Goal: Navigation & Orientation: Find specific page/section

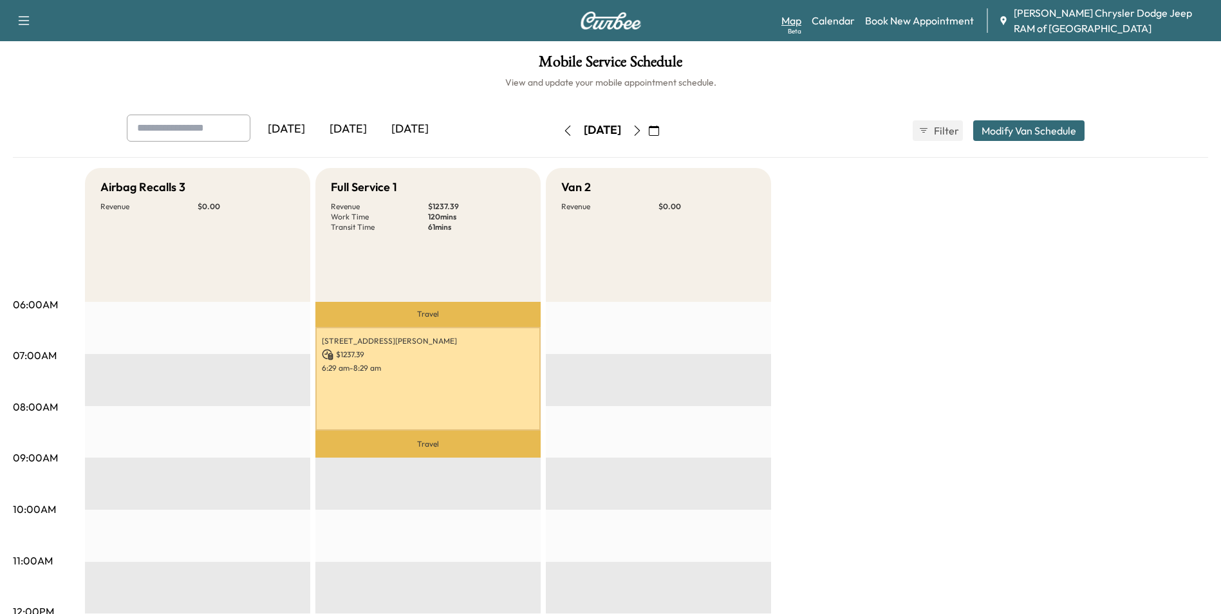
click at [782, 21] on link "Map Beta" at bounding box center [791, 20] width 20 height 15
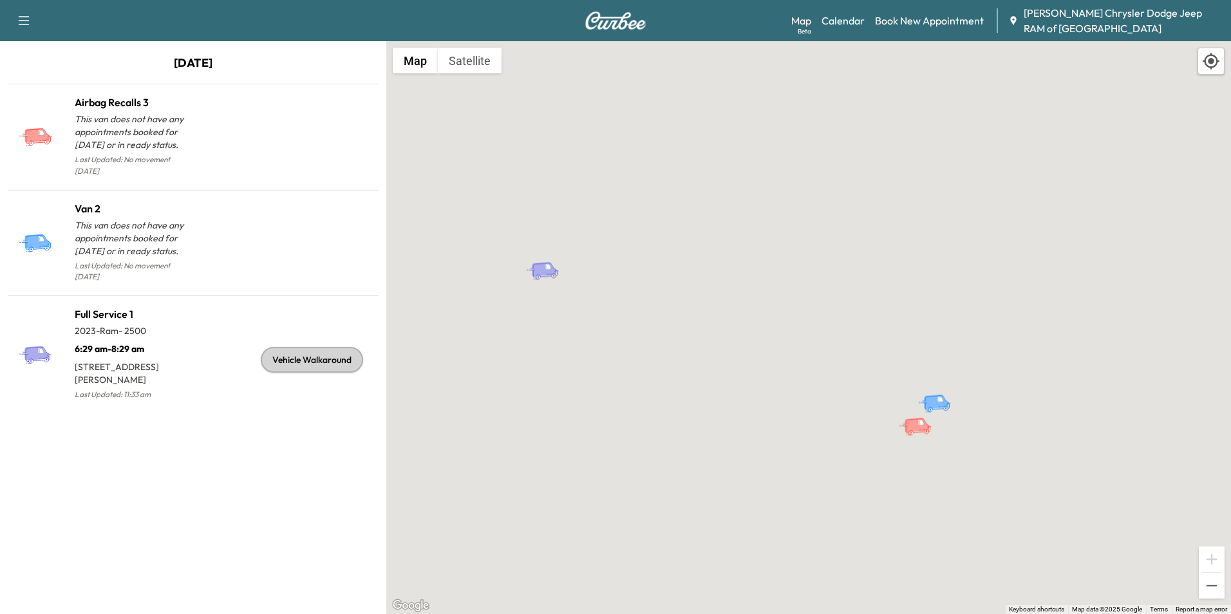
drag, startPoint x: 538, startPoint y: 238, endPoint x: 471, endPoint y: 259, distance: 70.8
click at [471, 259] on div "To activate drag with keyboard, press Alt + Enter. Once in keyboard drag state,…" at bounding box center [808, 327] width 845 height 573
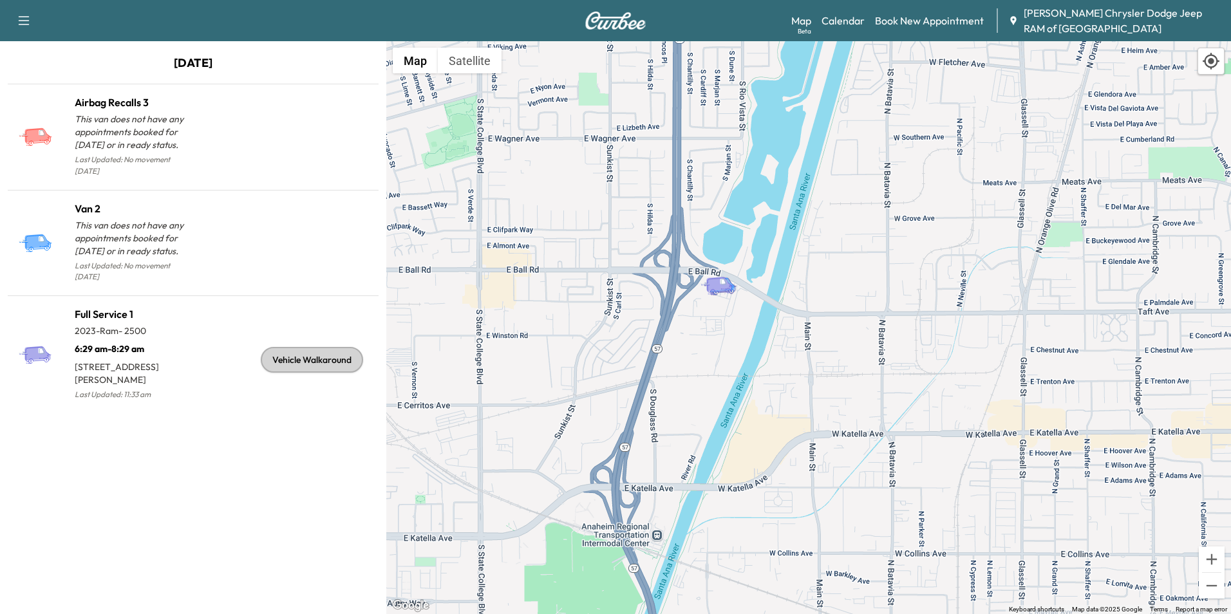
click at [32, 21] on button "button" at bounding box center [23, 20] width 27 height 21
click at [424, 283] on div "To activate drag with keyboard, press Alt + Enter. Once in keyboard drag state,…" at bounding box center [808, 327] width 845 height 573
click at [806, 34] on div "Beta" at bounding box center [805, 31] width 14 height 10
click at [850, 39] on div "Support Log Out Map Beta Calendar Book New Appointment [PERSON_NAME] Chrysler D…" at bounding box center [615, 20] width 1231 height 41
click at [855, 20] on link "Calendar" at bounding box center [842, 20] width 43 height 15
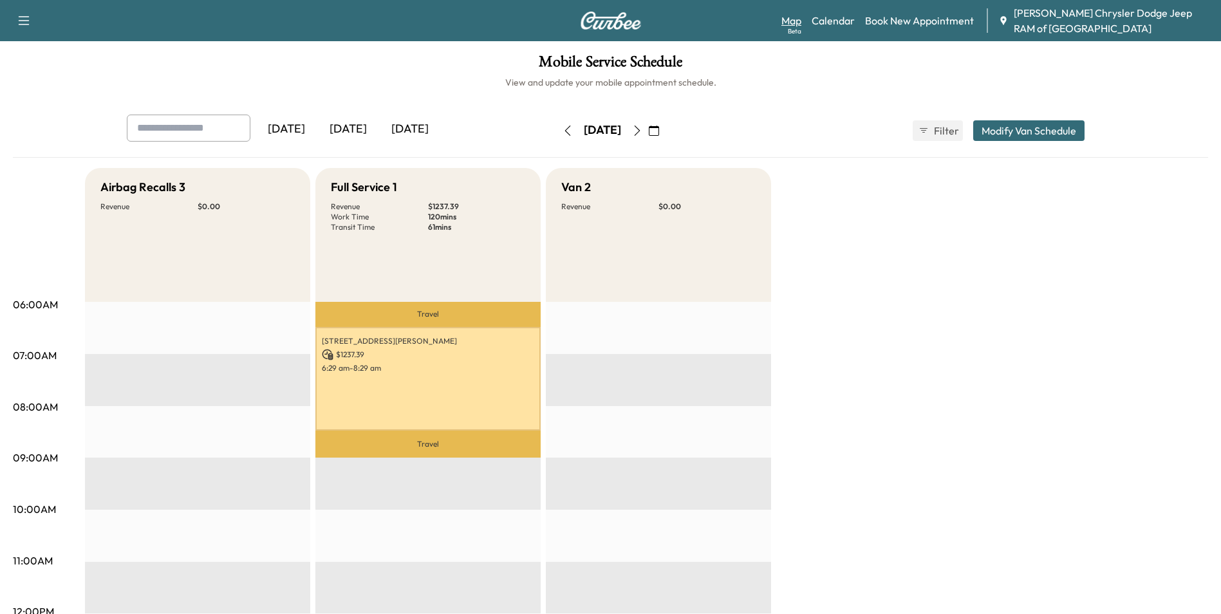
click at [798, 23] on link "Map Beta" at bounding box center [791, 20] width 20 height 15
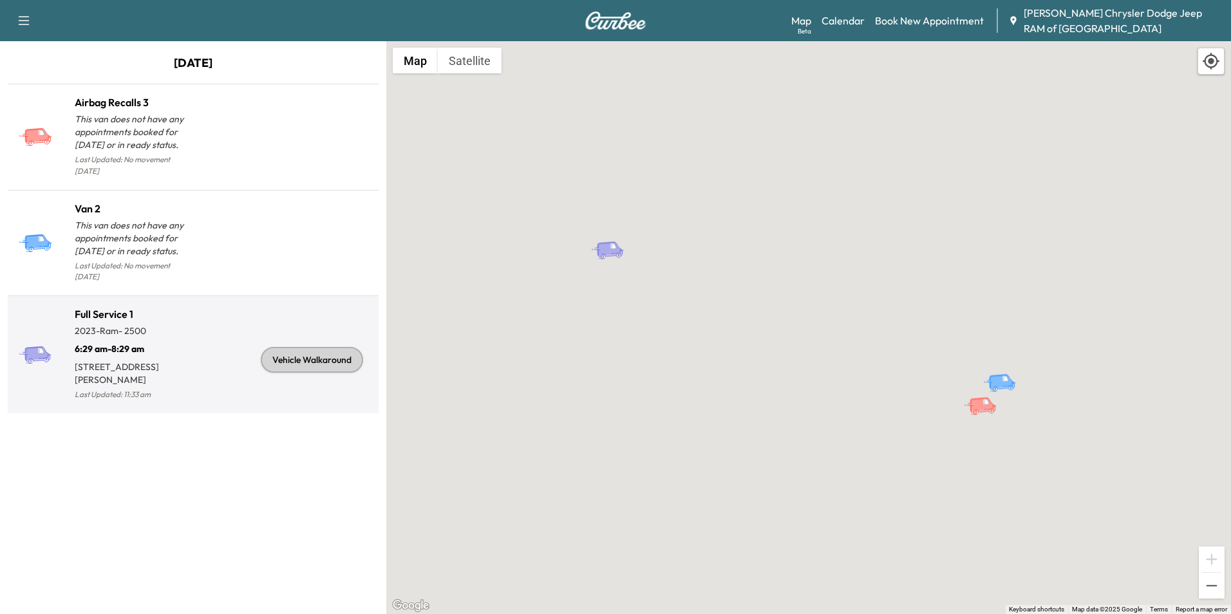
click at [149, 355] on p "[STREET_ADDRESS][PERSON_NAME]" at bounding box center [134, 370] width 118 height 31
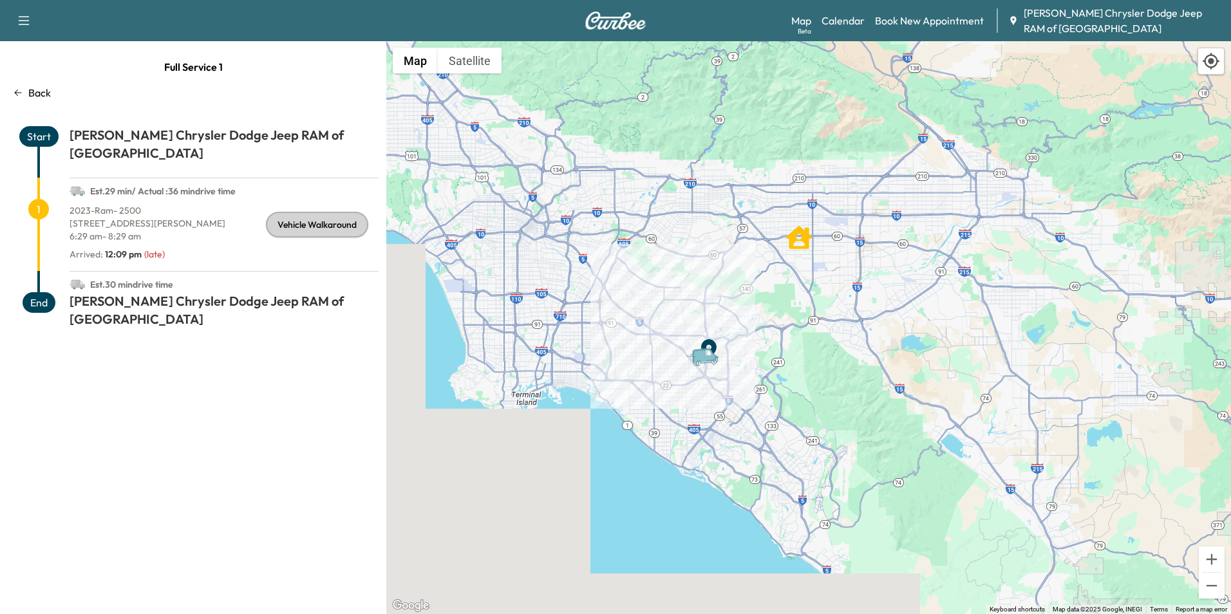
click at [36, 85] on p "Back" at bounding box center [39, 92] width 23 height 15
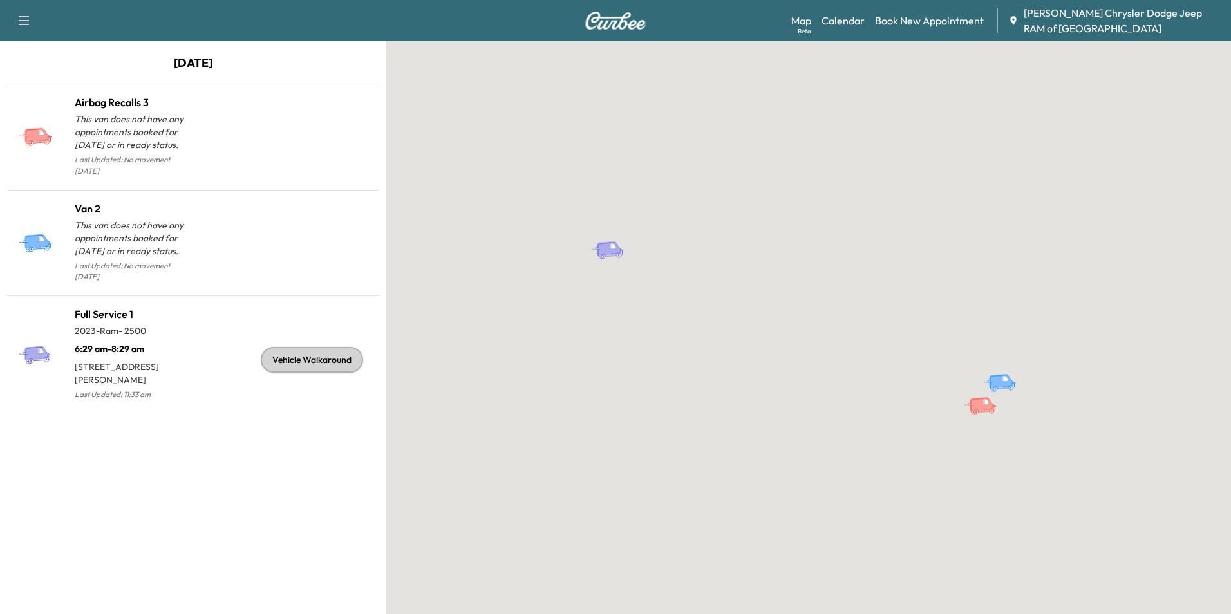
click at [26, 27] on icon "button" at bounding box center [23, 20] width 15 height 15
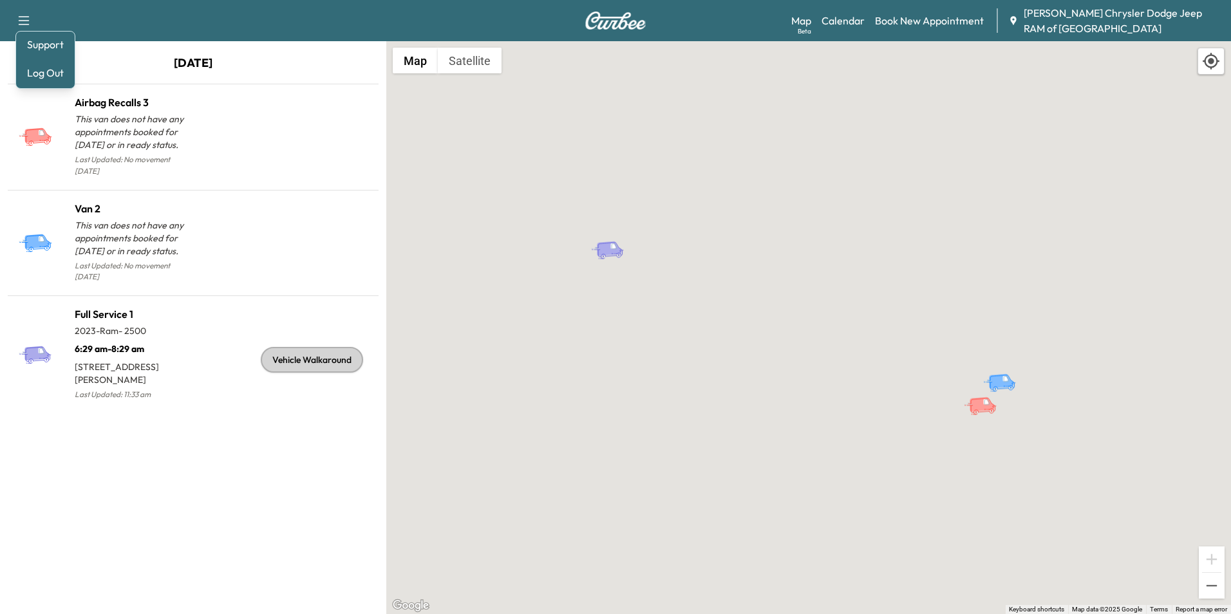
click at [425, 393] on div "To activate drag with keyboard, press Alt + Enter. Once in keyboard drag state,…" at bounding box center [808, 327] width 845 height 573
click at [23, 28] on icon "button" at bounding box center [23, 20] width 15 height 15
click at [57, 42] on link "Support" at bounding box center [45, 44] width 48 height 15
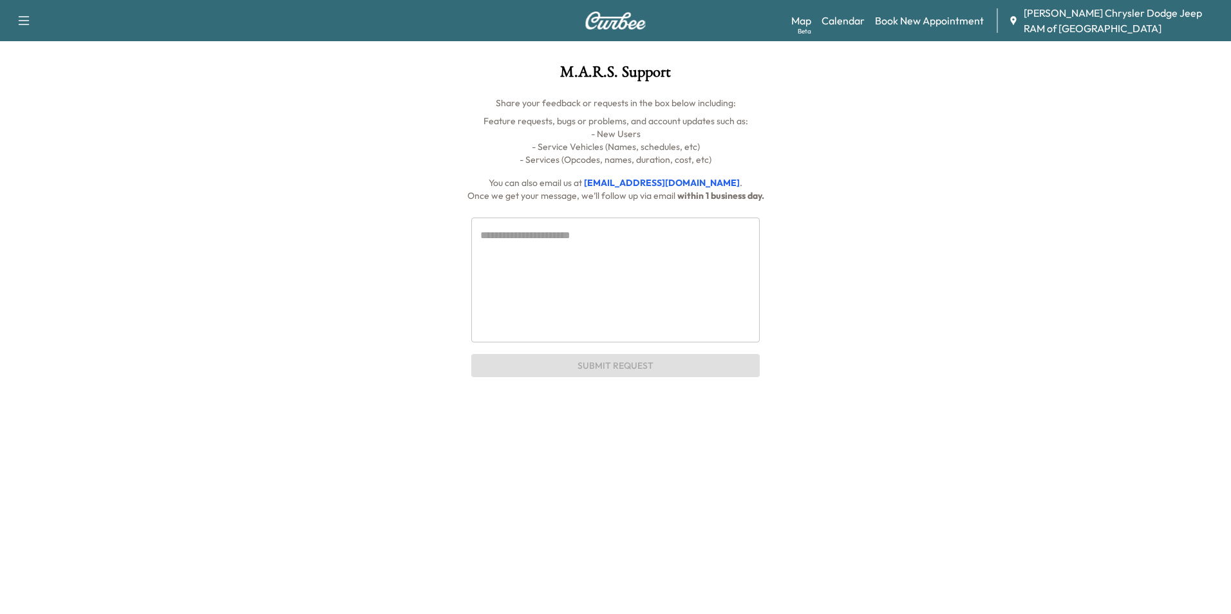
click at [20, 19] on icon "button" at bounding box center [23, 20] width 15 height 15
click at [669, 23] on div "Support Log Out Map Beta Calendar Book New Appointment [PERSON_NAME] Chrysler D…" at bounding box center [615, 20] width 1231 height 41
click at [797, 16] on link "Map Beta" at bounding box center [801, 20] width 20 height 15
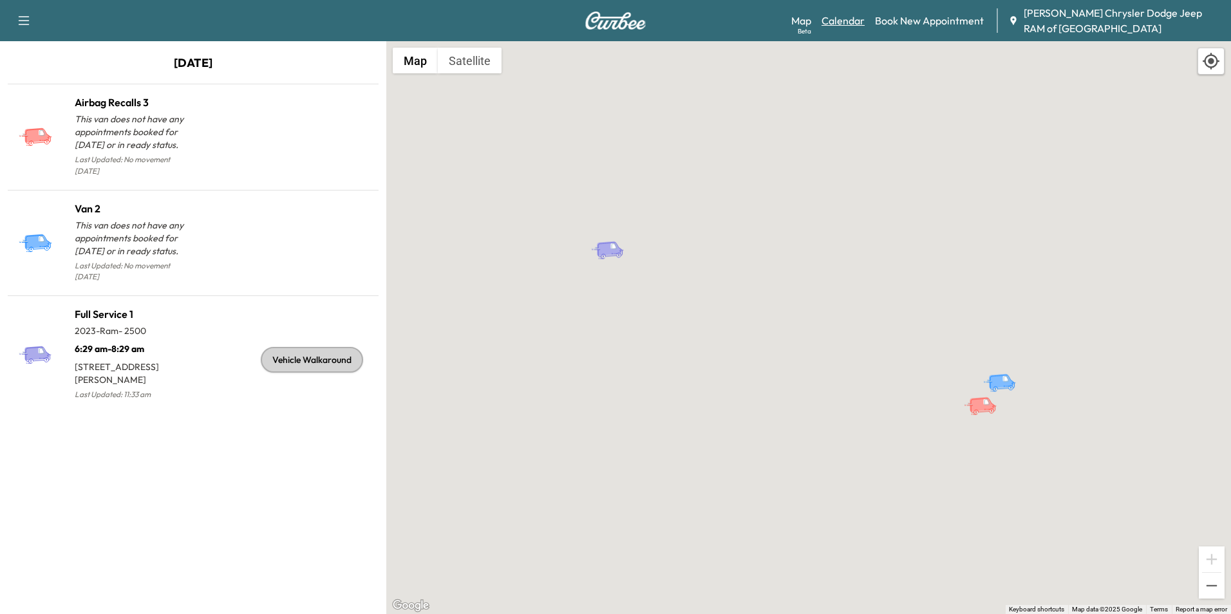
click at [834, 16] on link "Calendar" at bounding box center [842, 20] width 43 height 15
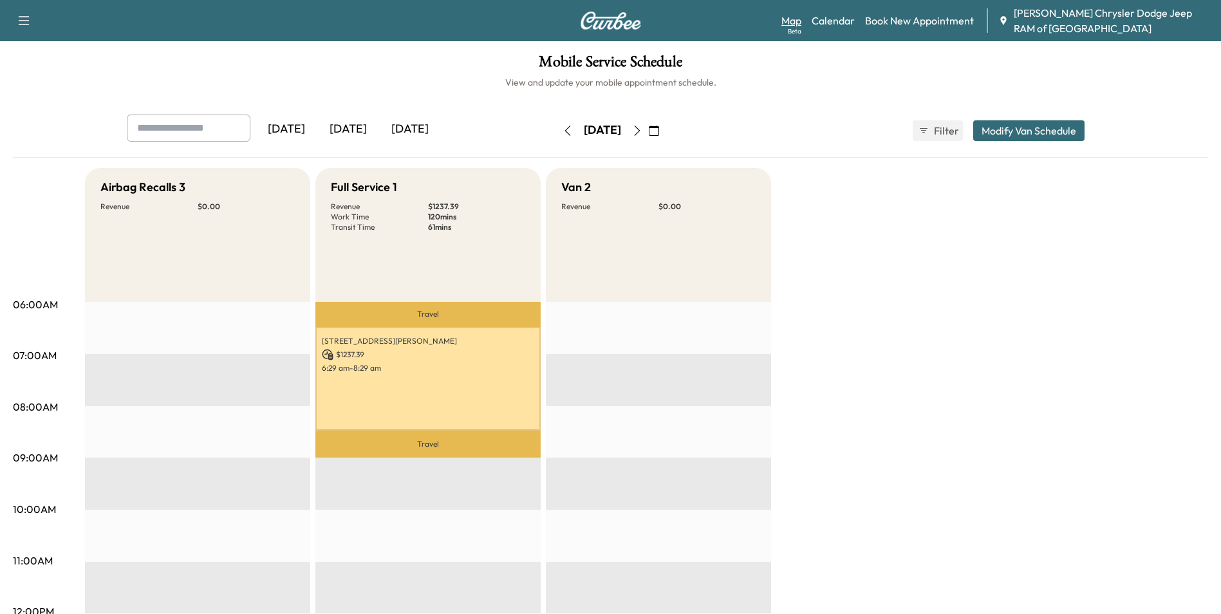
click at [801, 18] on link "Map Beta" at bounding box center [791, 20] width 20 height 15
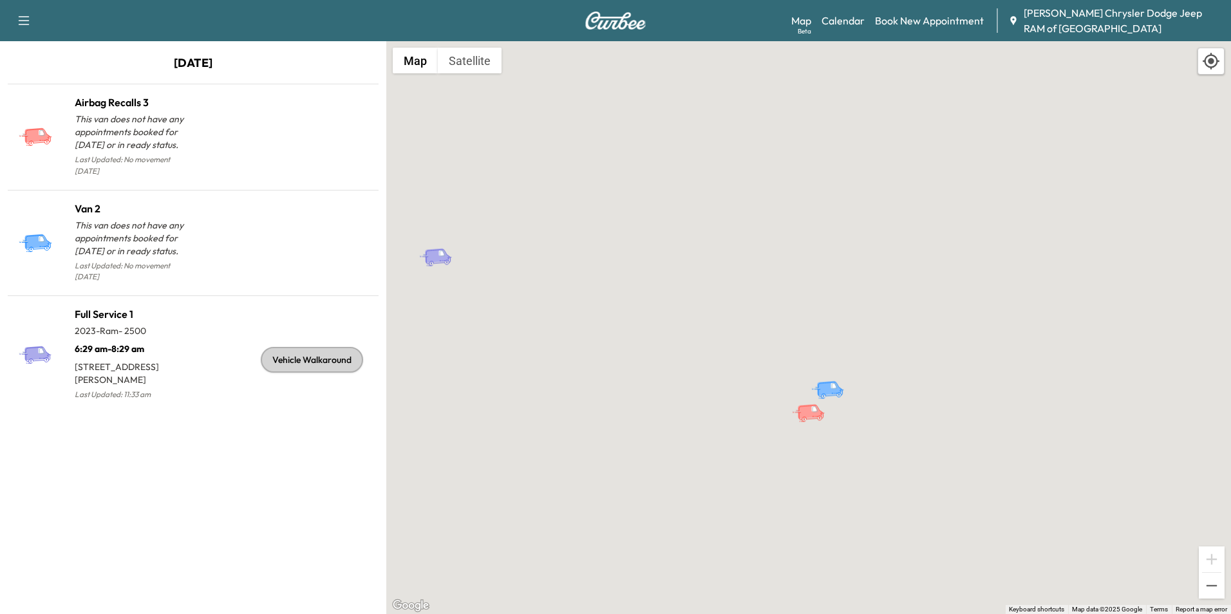
drag, startPoint x: 840, startPoint y: 279, endPoint x: 719, endPoint y: 283, distance: 121.1
click at [675, 285] on div "To activate drag with keyboard, press Alt + Enter. Once in keyboard drag state,…" at bounding box center [808, 327] width 845 height 573
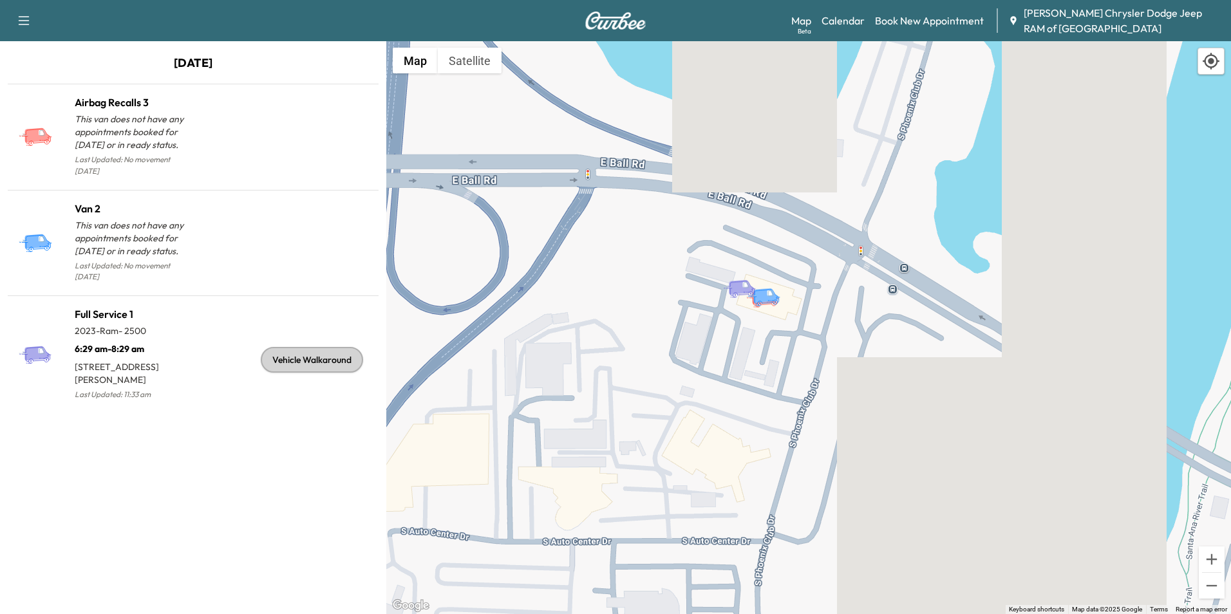
drag, startPoint x: 720, startPoint y: 236, endPoint x: 771, endPoint y: 244, distance: 51.5
click at [771, 244] on div "To activate drag with keyboard, press Alt + Enter. Once in keyboard drag state,…" at bounding box center [808, 327] width 845 height 573
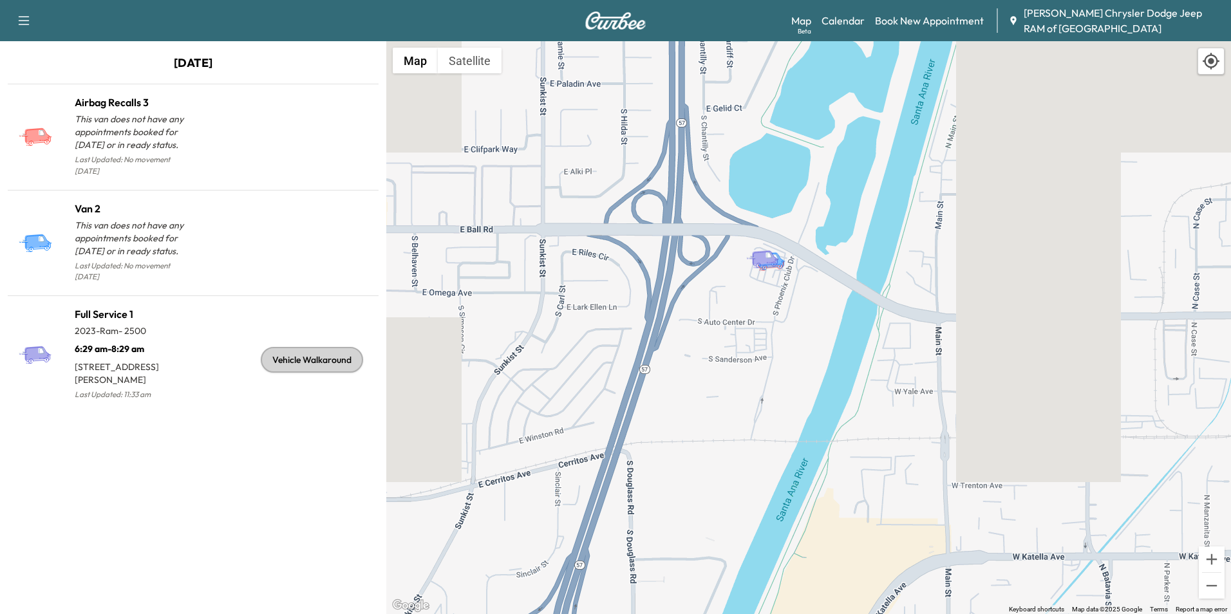
drag, startPoint x: 800, startPoint y: 232, endPoint x: 817, endPoint y: 322, distance: 92.3
click at [817, 322] on div "To activate drag with keyboard, press Alt + Enter. Once in keyboard drag state,…" at bounding box center [808, 327] width 845 height 573
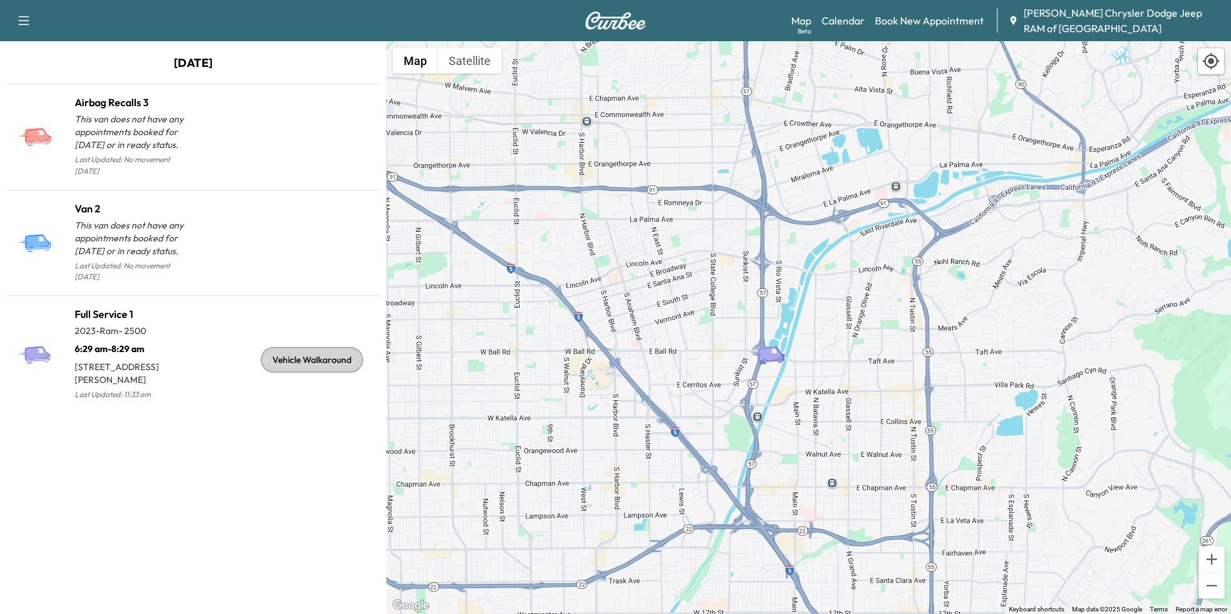
drag, startPoint x: 814, startPoint y: 287, endPoint x: 748, endPoint y: 313, distance: 70.5
click at [748, 313] on div "To activate drag with keyboard, press Alt + Enter. Once in keyboard drag state,…" at bounding box center [808, 327] width 845 height 573
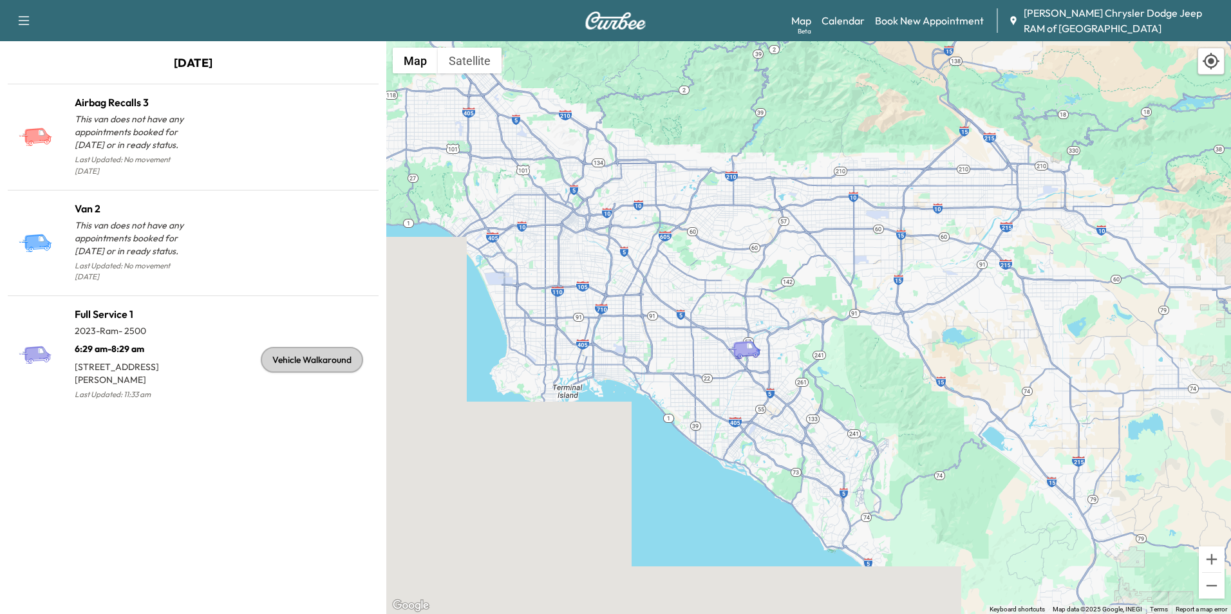
drag, startPoint x: 678, startPoint y: 225, endPoint x: 699, endPoint y: 303, distance: 80.7
click at [699, 303] on div "To activate drag with keyboard, press Alt + Enter. Once in keyboard drag state,…" at bounding box center [808, 327] width 845 height 573
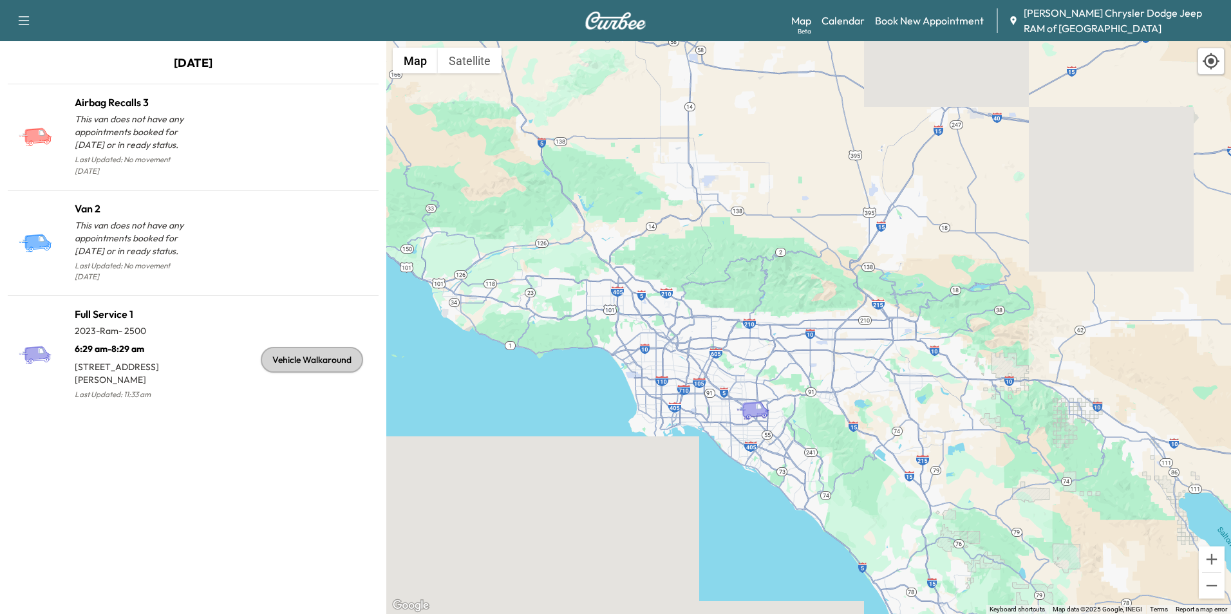
drag, startPoint x: 868, startPoint y: 310, endPoint x: 799, endPoint y: 341, distance: 76.1
click at [799, 341] on div "To activate drag with keyboard, press Alt + Enter. Once in keyboard drag state,…" at bounding box center [808, 327] width 845 height 573
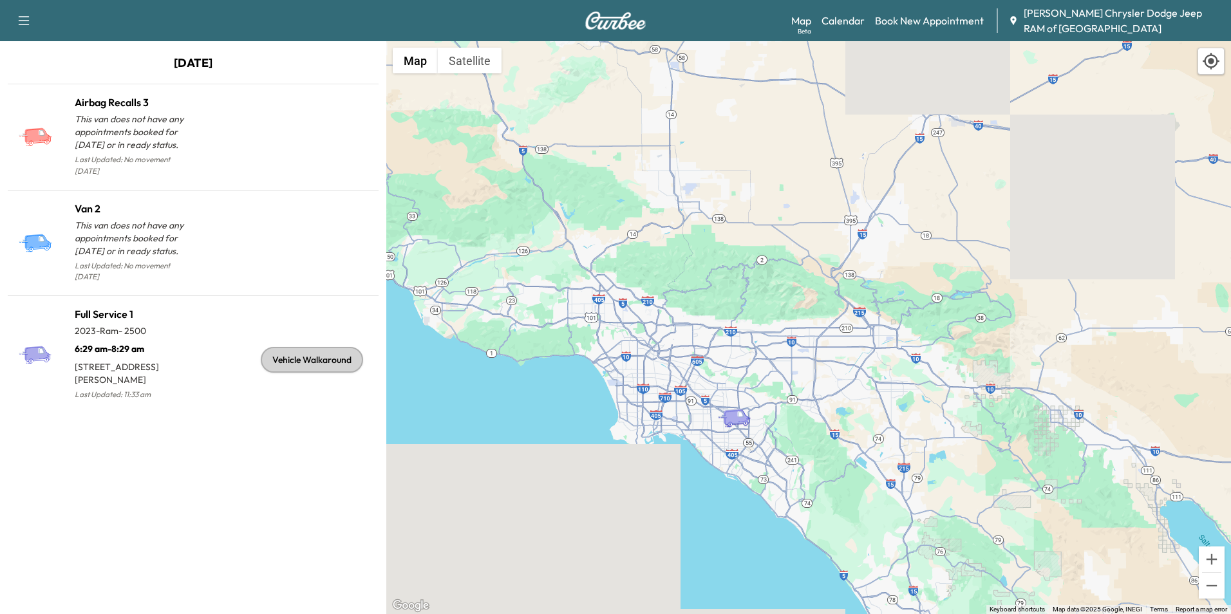
click at [1023, 13] on div "[PERSON_NAME] Chrysler Dodge Jeep RAM of [GEOGRAPHIC_DATA]" at bounding box center [1114, 20] width 212 height 31
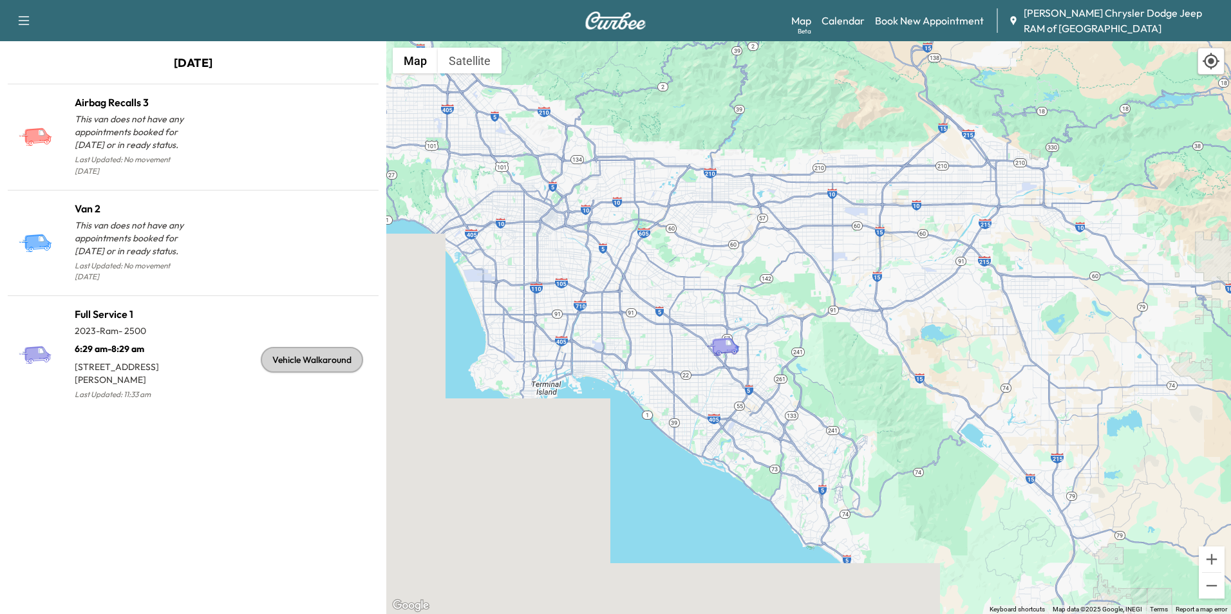
drag, startPoint x: 723, startPoint y: 372, endPoint x: 748, endPoint y: 247, distance: 127.4
click at [748, 247] on div "To activate drag with keyboard, press Alt + Enter. Once in keyboard drag state,…" at bounding box center [808, 327] width 845 height 573
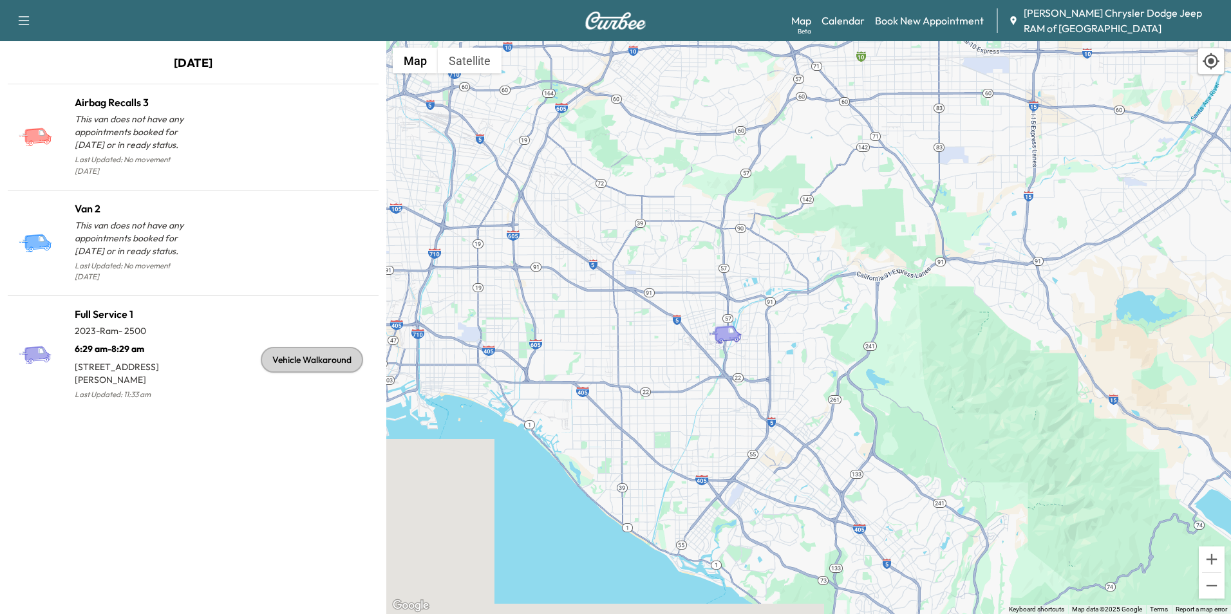
drag, startPoint x: 707, startPoint y: 350, endPoint x: 709, endPoint y: 407, distance: 57.3
click at [709, 407] on div "To activate drag with keyboard, press Alt + Enter. Once in keyboard drag state,…" at bounding box center [808, 327] width 845 height 573
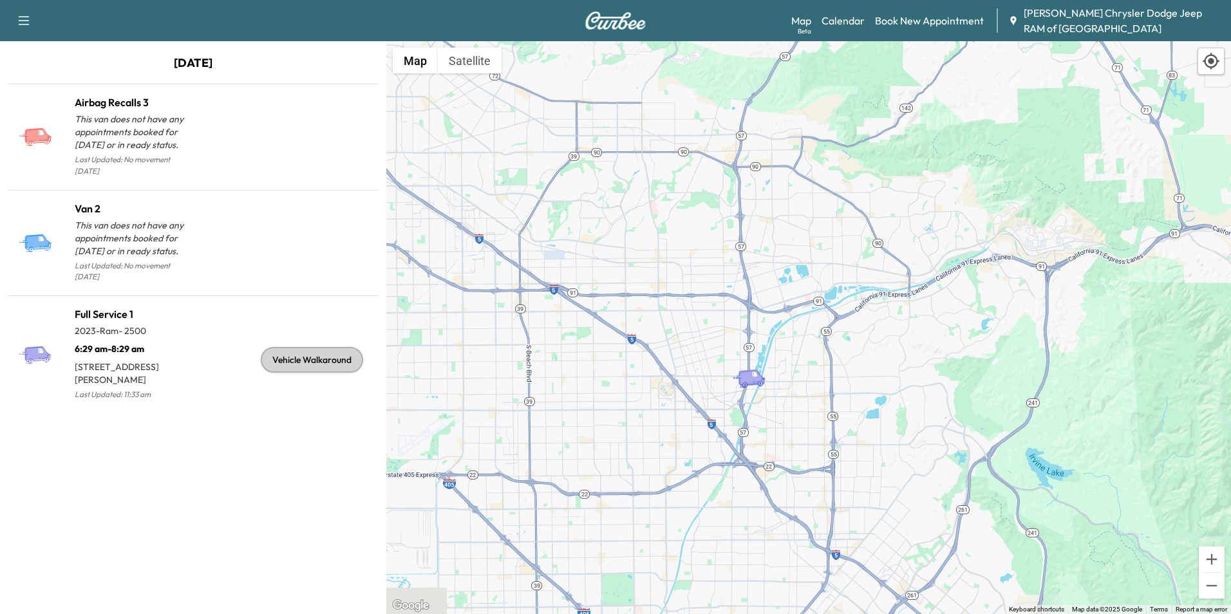
drag, startPoint x: 778, startPoint y: 322, endPoint x: 781, endPoint y: 430, distance: 107.5
click at [781, 430] on div "To activate drag with keyboard, press Alt + Enter. Once in keyboard drag state,…" at bounding box center [808, 327] width 845 height 573
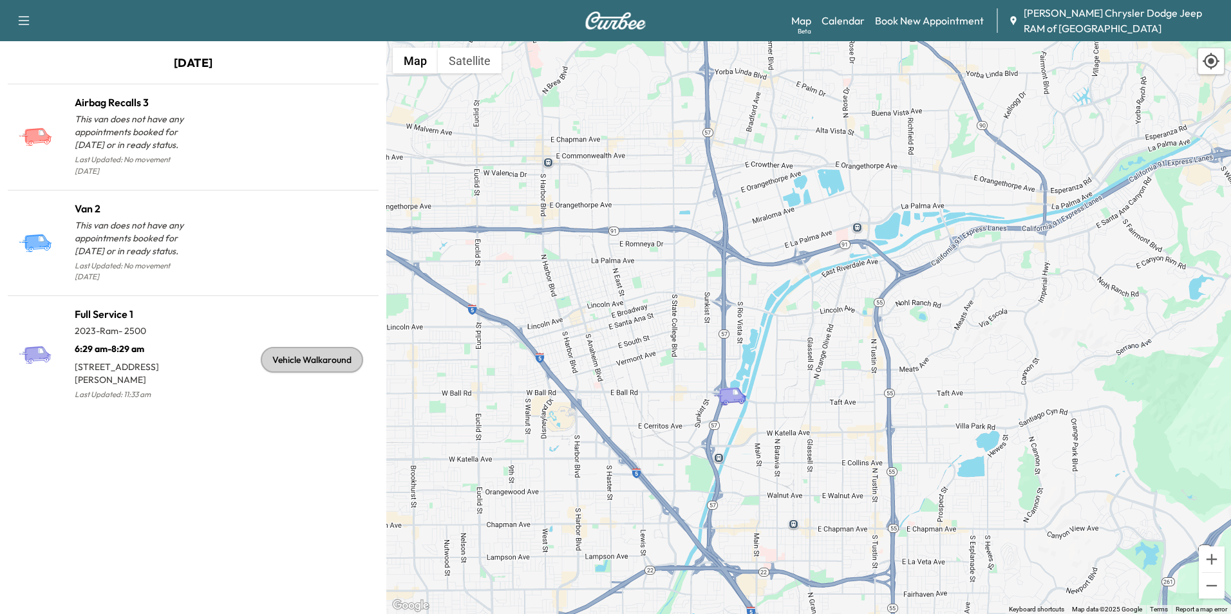
drag, startPoint x: 764, startPoint y: 332, endPoint x: 772, endPoint y: 406, distance: 73.8
click at [772, 406] on div "To activate drag with keyboard, press Alt + Enter. Once in keyboard drag state,…" at bounding box center [808, 327] width 845 height 573
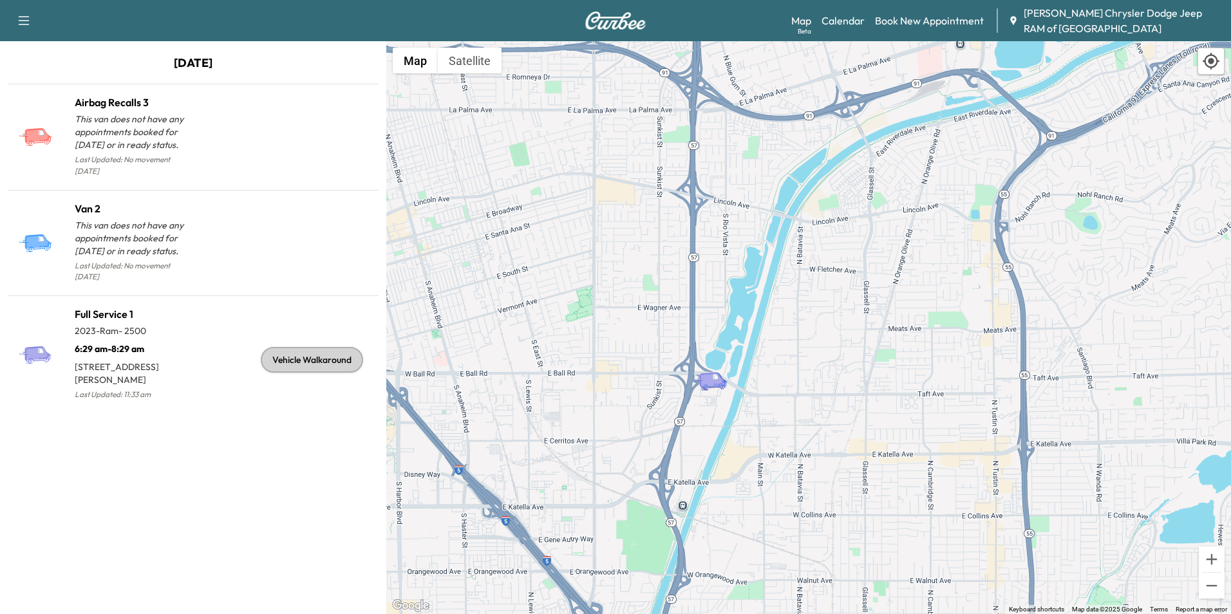
drag, startPoint x: 722, startPoint y: 373, endPoint x: 740, endPoint y: 350, distance: 28.9
click at [740, 350] on div "To activate drag with keyboard, press Alt + Enter. Once in keyboard drag state,…" at bounding box center [808, 327] width 845 height 573
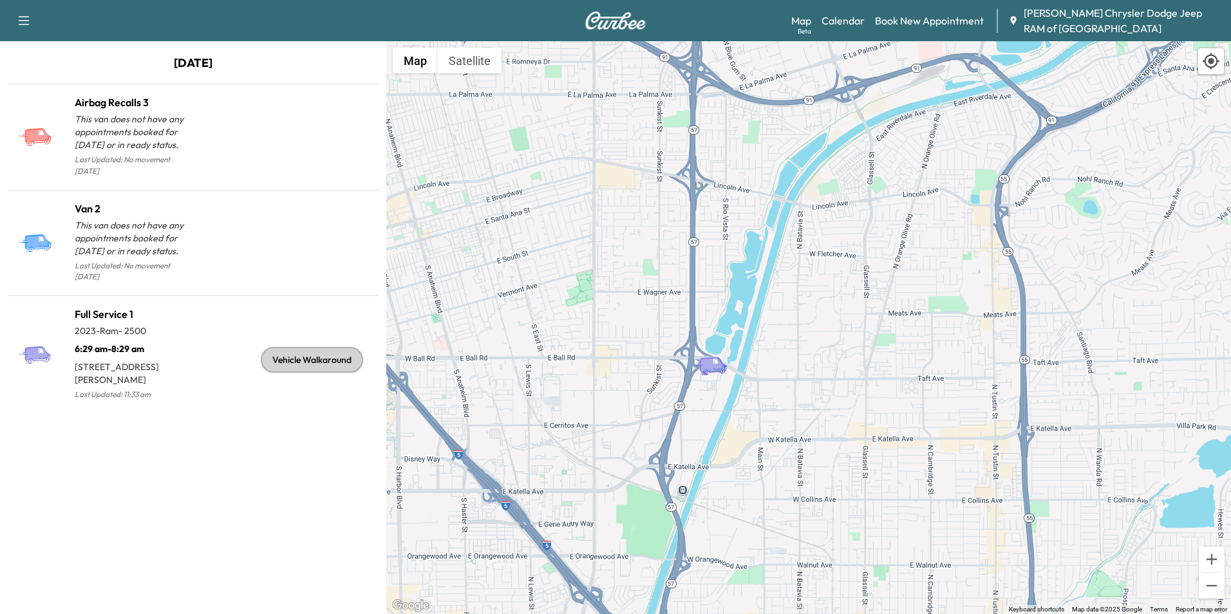
click at [740, 355] on div "To activate drag with keyboard, press Alt + Enter. Once in keyboard drag state,…" at bounding box center [808, 327] width 845 height 573
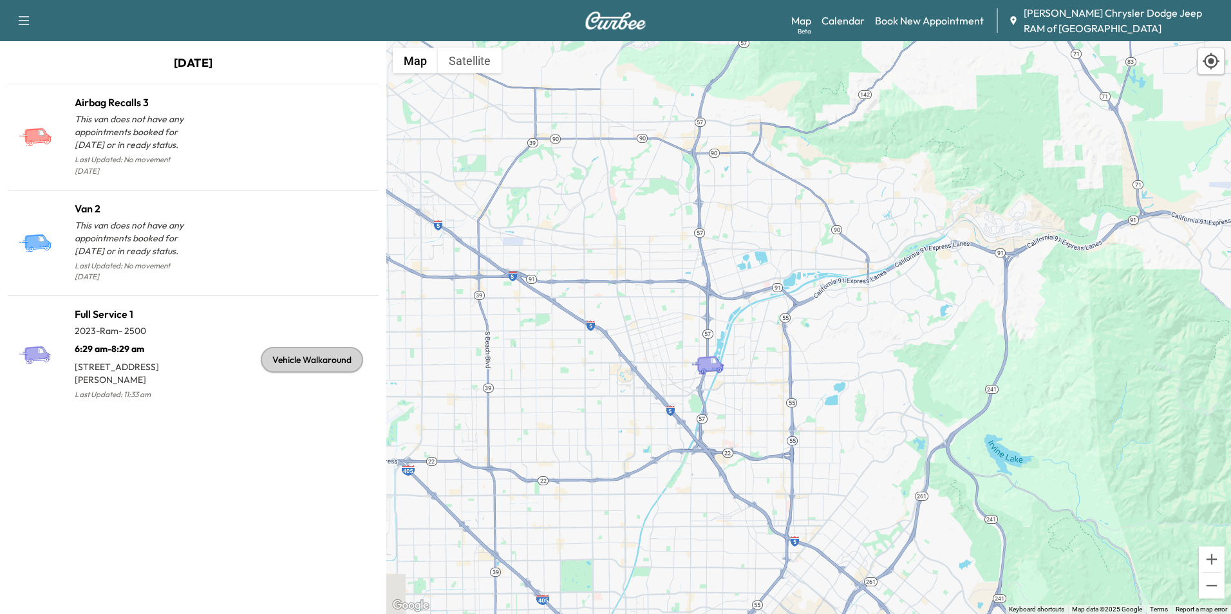
drag, startPoint x: 747, startPoint y: 315, endPoint x: 729, endPoint y: 334, distance: 26.9
click at [729, 334] on div "To activate drag with keyboard, press Alt + Enter. Once in keyboard drag state,…" at bounding box center [808, 327] width 845 height 573
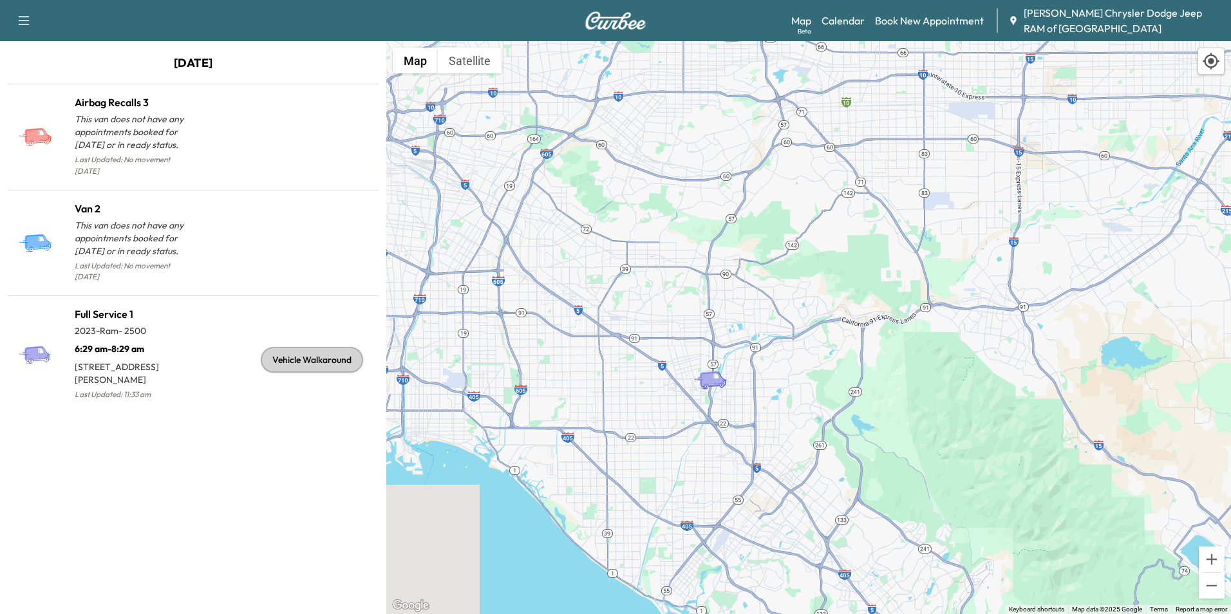
drag, startPoint x: 702, startPoint y: 313, endPoint x: 696, endPoint y: 346, distance: 32.7
click at [696, 346] on div "To activate drag with keyboard, press Alt + Enter. Once in keyboard drag state,…" at bounding box center [808, 327] width 845 height 573
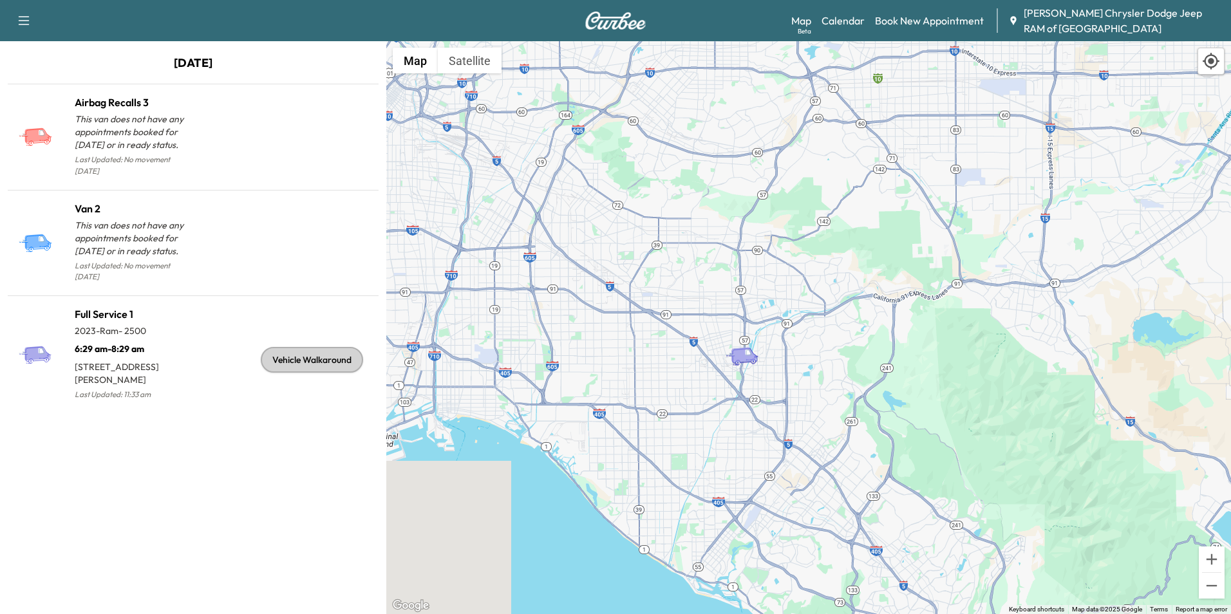
drag, startPoint x: 781, startPoint y: 374, endPoint x: 815, endPoint y: 348, distance: 43.1
click at [815, 348] on div "To activate drag with keyboard, press Alt + Enter. Once in keyboard drag state,…" at bounding box center [808, 327] width 845 height 573
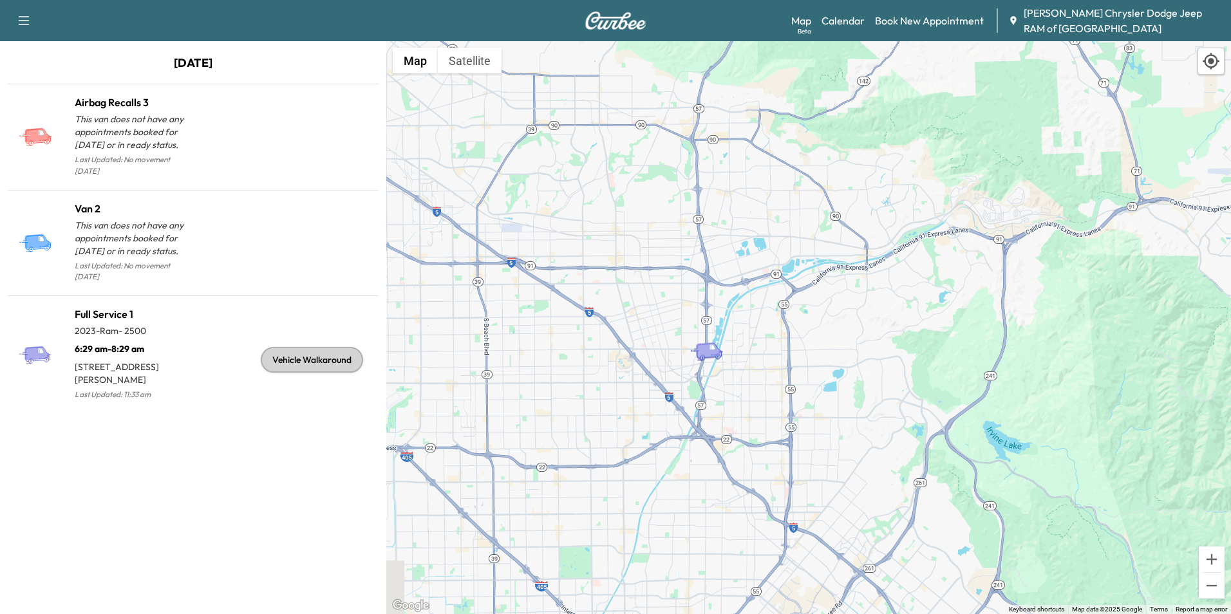
drag, startPoint x: 761, startPoint y: 347, endPoint x: 788, endPoint y: 340, distance: 27.3
click at [788, 340] on div "To activate drag with keyboard, press Alt + Enter. Once in keyboard drag state,…" at bounding box center [808, 327] width 845 height 573
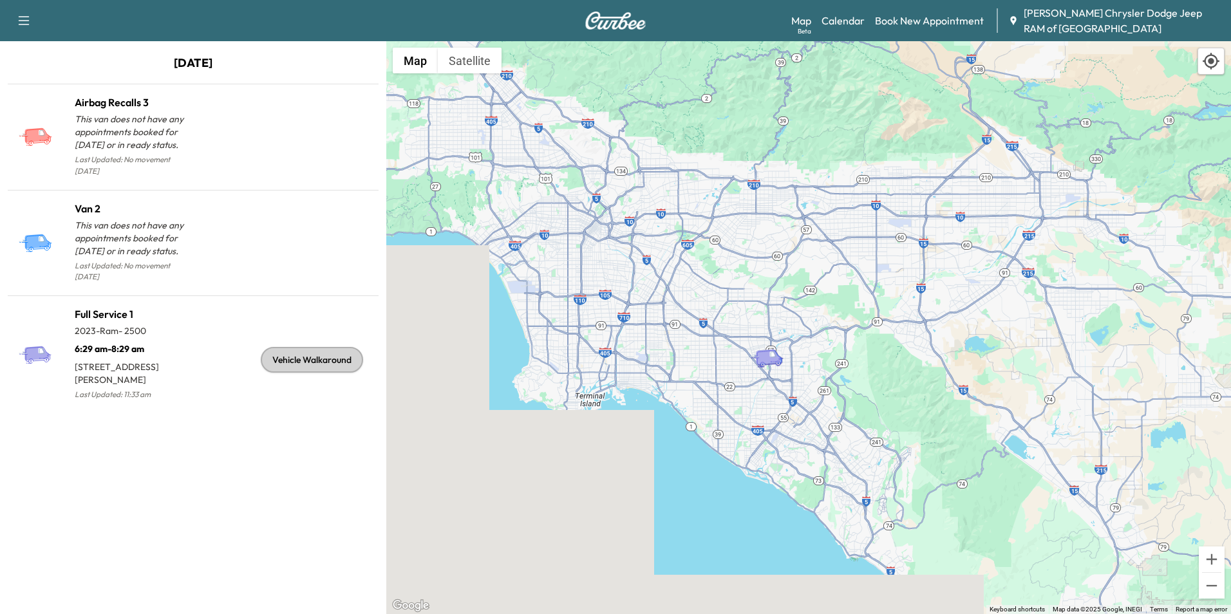
drag, startPoint x: 885, startPoint y: 356, endPoint x: 863, endPoint y: 378, distance: 31.9
click at [863, 378] on div "To activate drag with keyboard, press Alt + Enter. Once in keyboard drag state,…" at bounding box center [808, 327] width 845 height 573
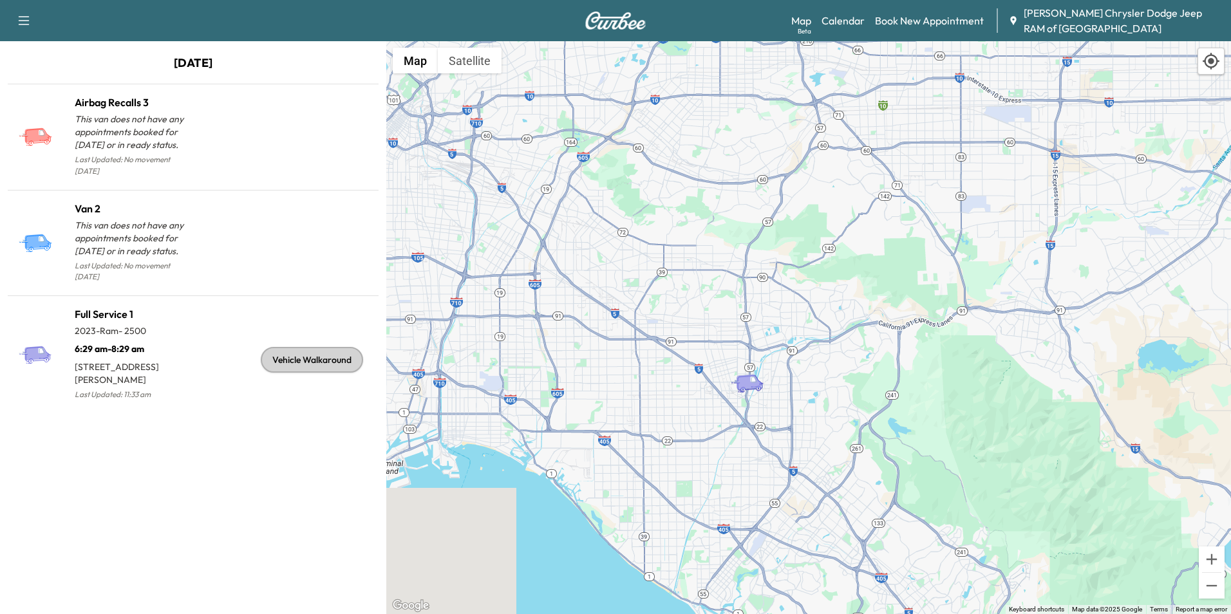
drag, startPoint x: 734, startPoint y: 397, endPoint x: 880, endPoint y: 381, distance: 146.9
click at [880, 381] on div "To activate drag with keyboard, press Alt + Enter. Once in keyboard drag state,…" at bounding box center [808, 327] width 845 height 573
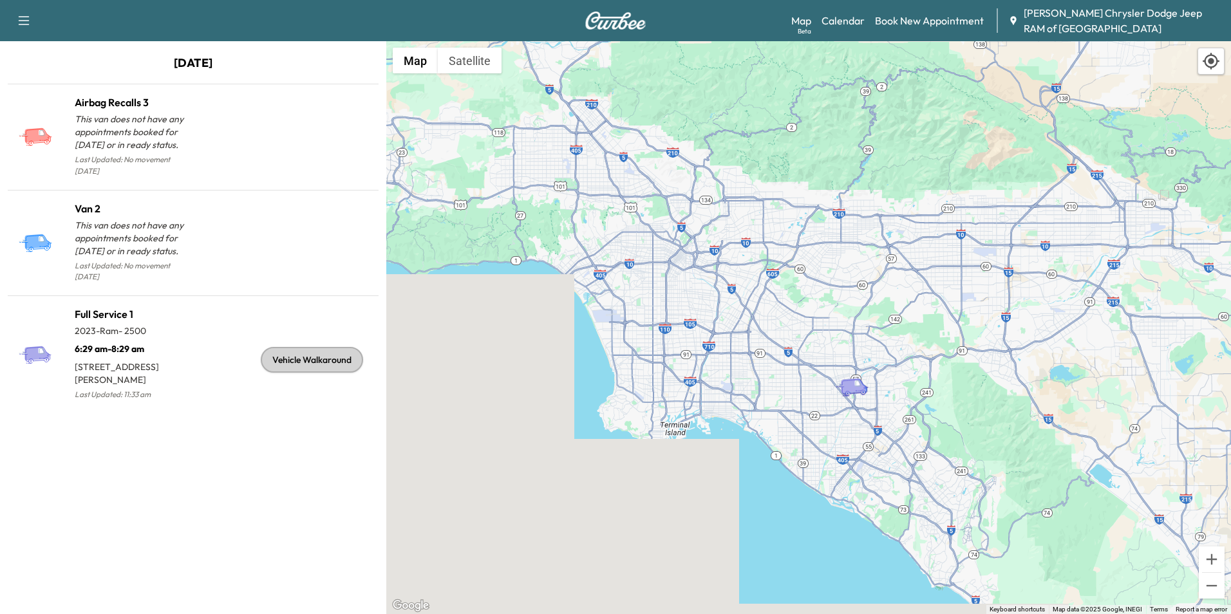
drag, startPoint x: 812, startPoint y: 442, endPoint x: 668, endPoint y: 438, distance: 144.2
click at [668, 438] on div "To activate drag with keyboard, press Alt + Enter. Once in keyboard drag state,…" at bounding box center [808, 327] width 845 height 573
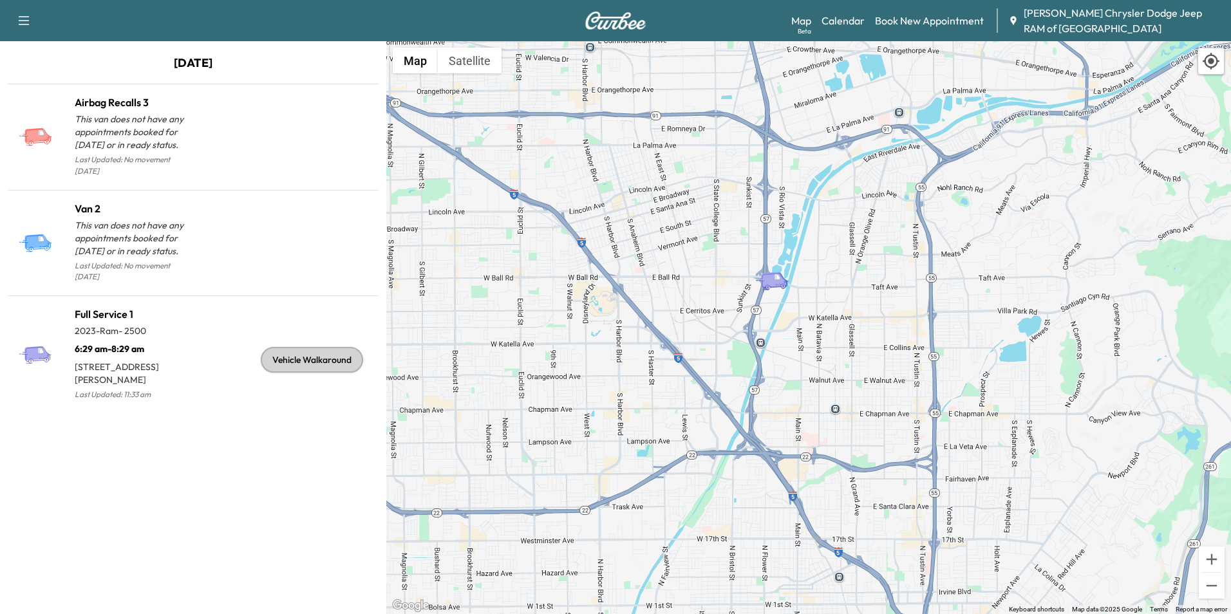
drag, startPoint x: 800, startPoint y: 325, endPoint x: 802, endPoint y: 393, distance: 68.3
click at [802, 393] on div "To activate drag with keyboard, press Alt + Enter. Once in keyboard drag state,…" at bounding box center [808, 327] width 845 height 573
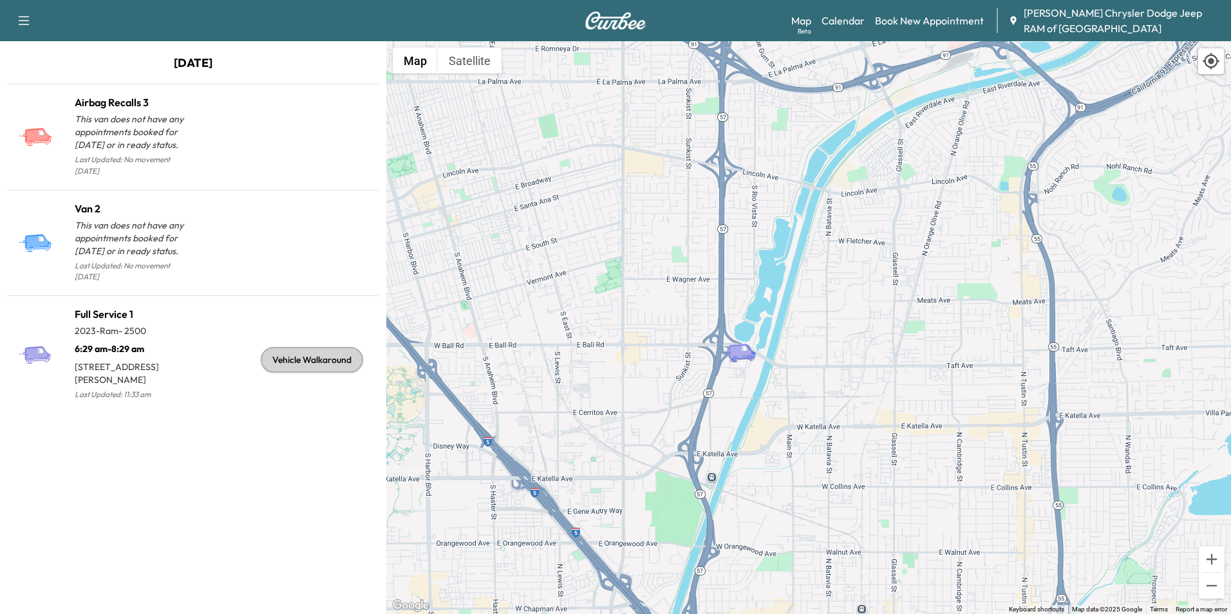
drag, startPoint x: 789, startPoint y: 274, endPoint x: 782, endPoint y: 378, distance: 103.9
click at [782, 378] on div "To activate drag with keyboard, press Alt + Enter. Once in keyboard drag state,…" at bounding box center [808, 327] width 845 height 573
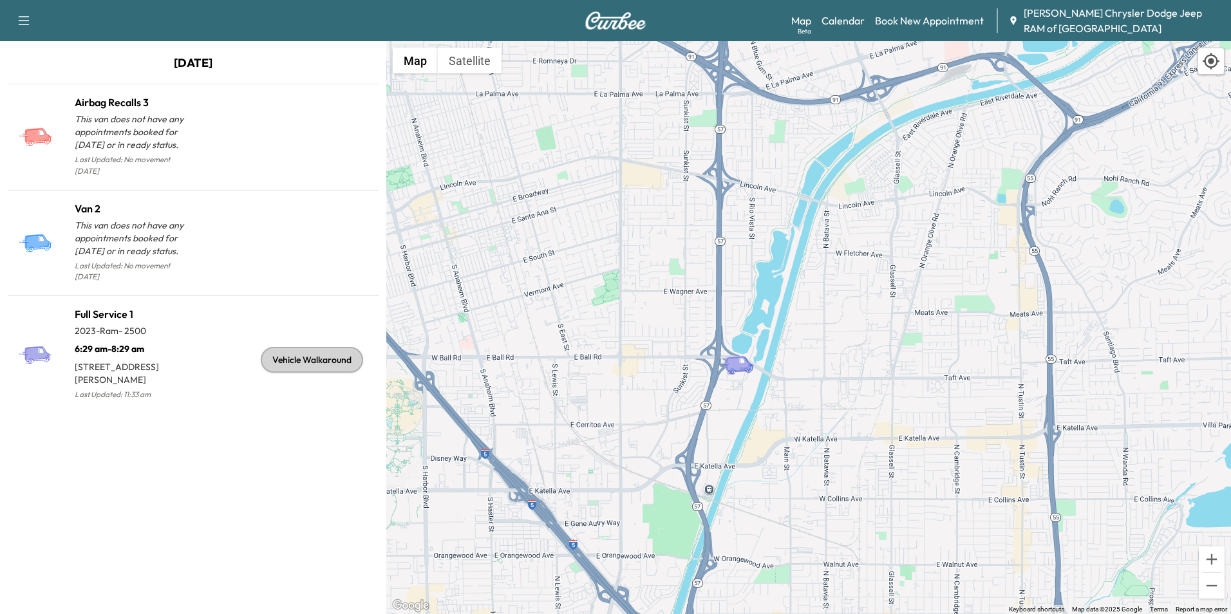
drag, startPoint x: 779, startPoint y: 452, endPoint x: 812, endPoint y: 347, distance: 110.1
click at [812, 347] on div "To activate drag with keyboard, press Alt + Enter. Once in keyboard drag state,…" at bounding box center [808, 327] width 845 height 573
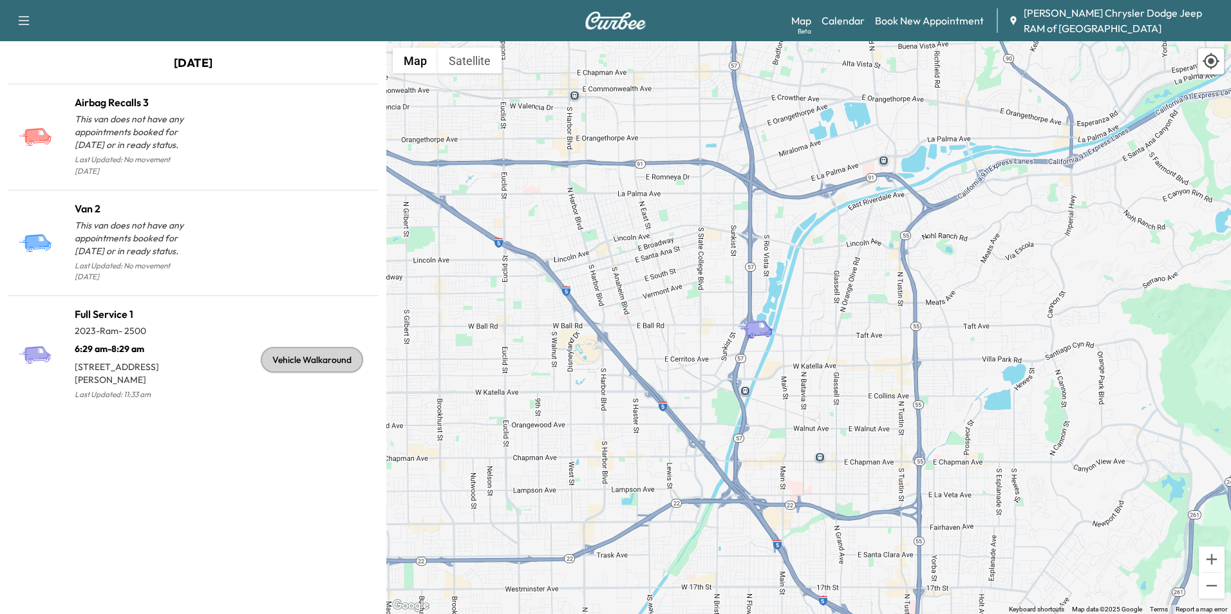
drag, startPoint x: 826, startPoint y: 351, endPoint x: 797, endPoint y: 346, distance: 30.1
click at [797, 346] on div "To activate drag with keyboard, press Alt + Enter. Once in keyboard drag state,…" at bounding box center [808, 327] width 845 height 573
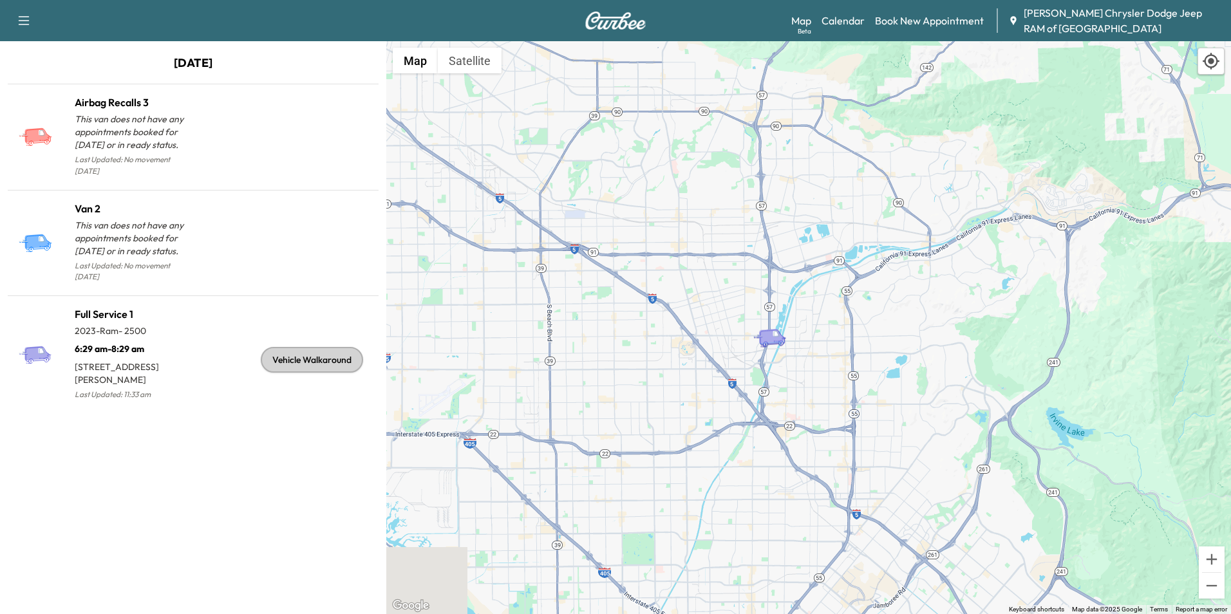
drag, startPoint x: 830, startPoint y: 346, endPoint x: 762, endPoint y: 353, distance: 67.9
click at [762, 353] on div "To activate drag with keyboard, press Alt + Enter. Once in keyboard drag state,…" at bounding box center [808, 327] width 845 height 573
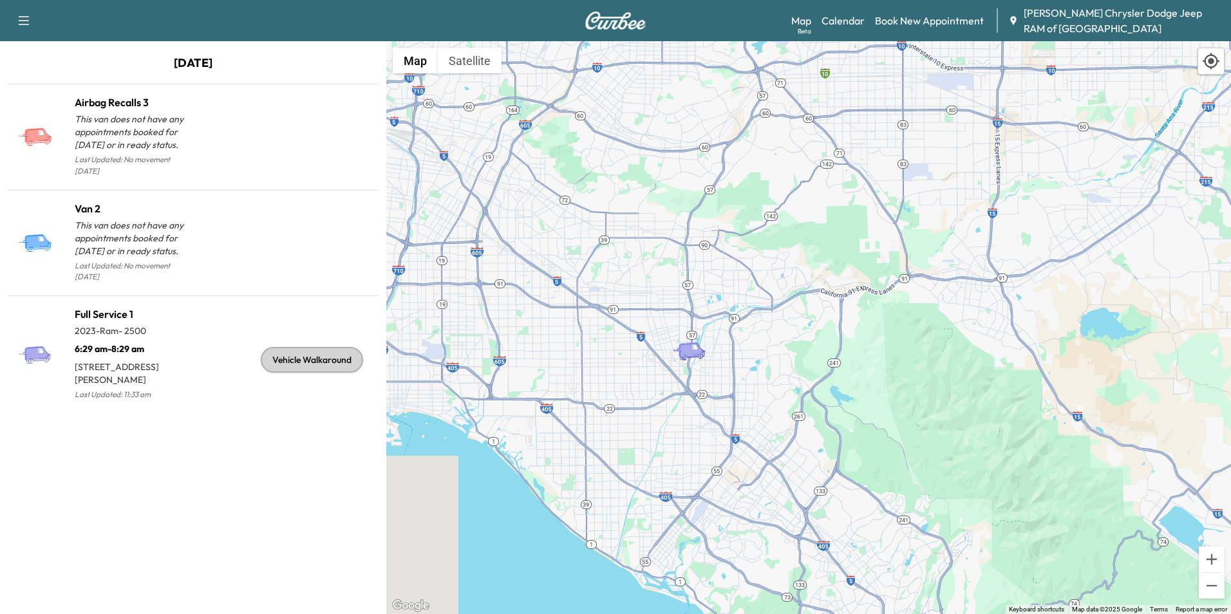
drag, startPoint x: 752, startPoint y: 350, endPoint x: 769, endPoint y: 359, distance: 19.0
click at [769, 359] on div "To activate drag with keyboard, press Alt + Enter. Once in keyboard drag state,…" at bounding box center [808, 327] width 845 height 573
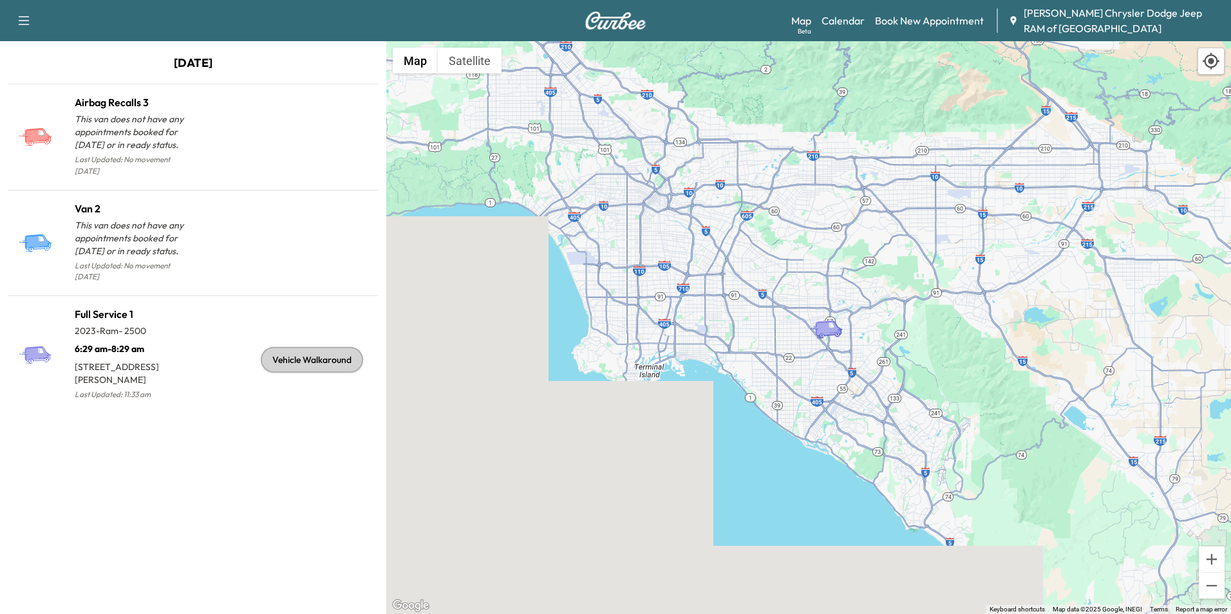
click at [460, 469] on div "To activate drag with keyboard, press Alt + Enter. Once in keyboard drag state,…" at bounding box center [808, 327] width 845 height 573
